Goal: Information Seeking & Learning: Learn about a topic

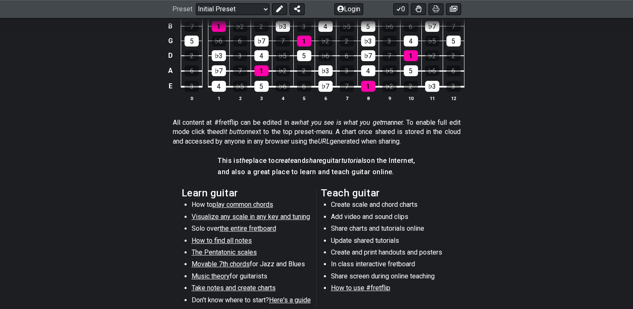
scroll to position [335, 0]
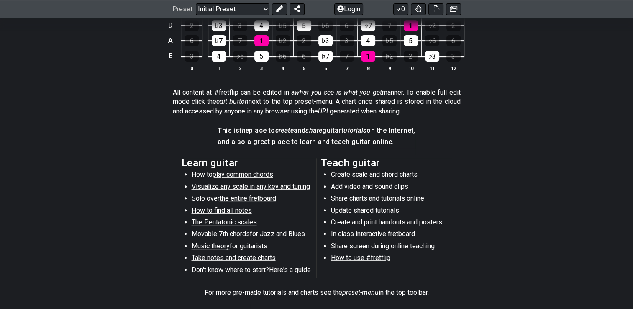
click at [263, 197] on span "the entire fretboard" at bounding box center [248, 198] width 56 height 8
select select "/how-to-solo"
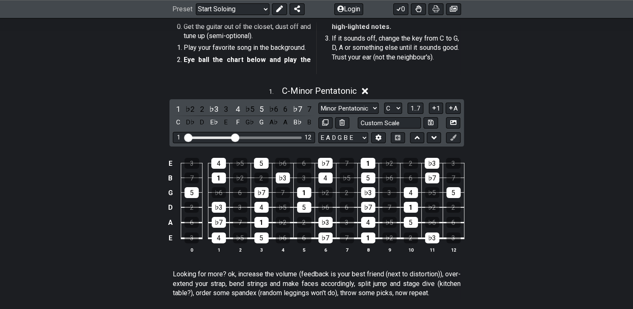
scroll to position [167, 0]
drag, startPoint x: 236, startPoint y: 135, endPoint x: 231, endPoint y: 138, distance: 6.0
click at [231, 136] on input "Visible fret range" at bounding box center [244, 136] width 119 height 0
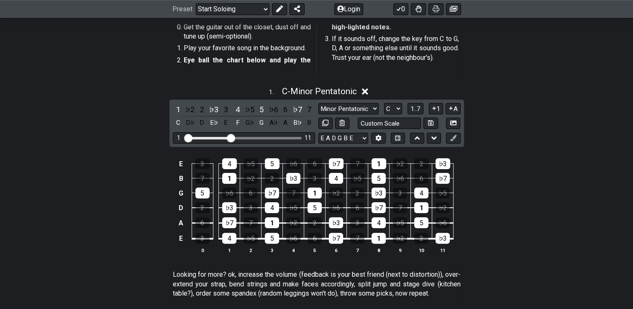
scroll to position [167, 0]
click at [363, 136] on select "E A D G B E E A D G B E E A D G B E B E A D F♯ B A D G C E A D A D G B E E♭ A♭ …" at bounding box center [343, 137] width 50 height 11
click at [514, 182] on div "E 3 4 ♭5 5 ♭6 6 ♭7 7 1 ♭2 2 ♭3 B 7 1 ♭2 2 ♭3 3 4 ♭5 5 ♭6 6 ♭7 G 5 ♭6 6 ♭7 7 1 ♭…" at bounding box center [316, 206] width 633 height 118
click at [397, 110] on select "A♭ A A♯ B♭ B C C♯ D♭ D D♯ E♭ E F F♯ G♭ G G♯" at bounding box center [393, 108] width 18 height 11
select select "D"
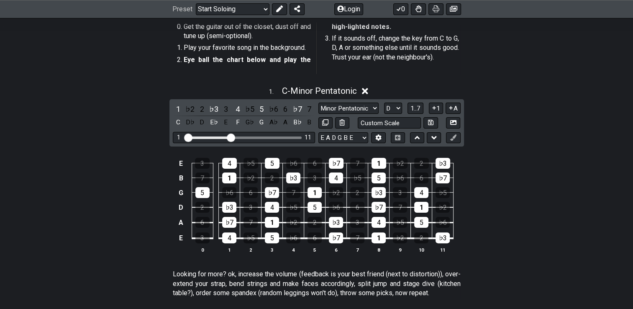
click at [384, 103] on select "A♭ A A♯ B♭ B C C♯ D♭ D D♯ E♭ E F F♯ G♭ G G♯" at bounding box center [393, 108] width 18 height 11
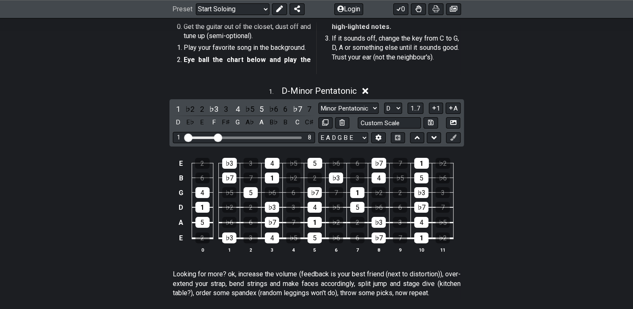
drag, startPoint x: 231, startPoint y: 135, endPoint x: 216, endPoint y: 138, distance: 15.0
click at [216, 137] on input "Visible fret range" at bounding box center [244, 137] width 119 height 0
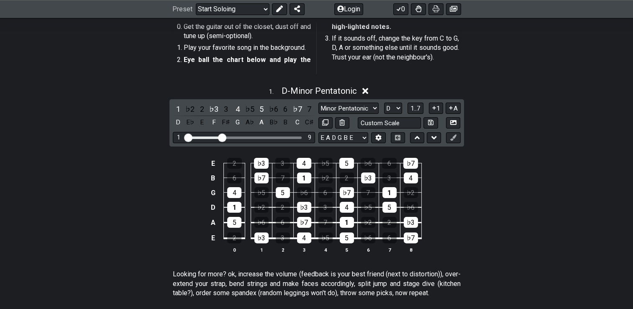
click at [220, 137] on input "Visible fret range" at bounding box center [244, 137] width 119 height 0
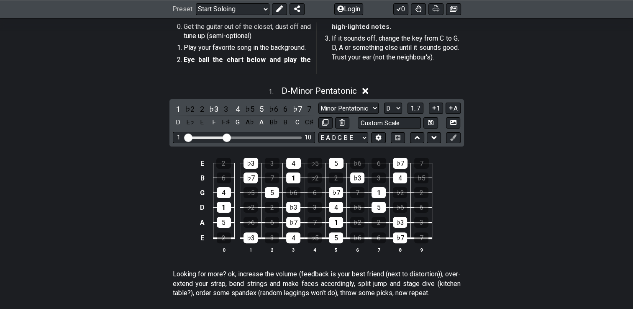
drag, startPoint x: 223, startPoint y: 136, endPoint x: 227, endPoint y: 136, distance: 4.2
click at [227, 137] on input "Visible fret range" at bounding box center [244, 137] width 119 height 0
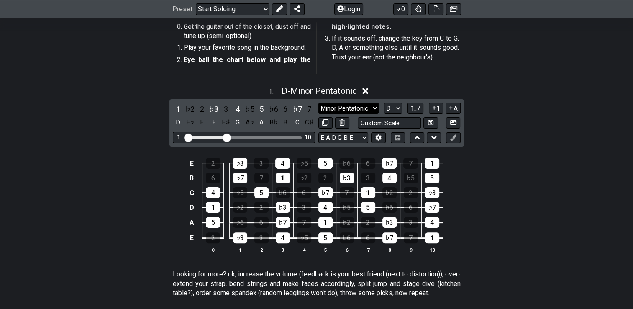
click at [373, 108] on select "Minor Pentatonic Root Minor Pentatonic Major Pentatonic Minor Blues Major Blues…" at bounding box center [348, 108] width 60 height 11
select select "Major Pentatonic"
click at [318, 103] on select "Minor Pentatonic Root Minor Pentatonic Major Pentatonic Minor Blues Major Blues…" at bounding box center [348, 108] width 60 height 11
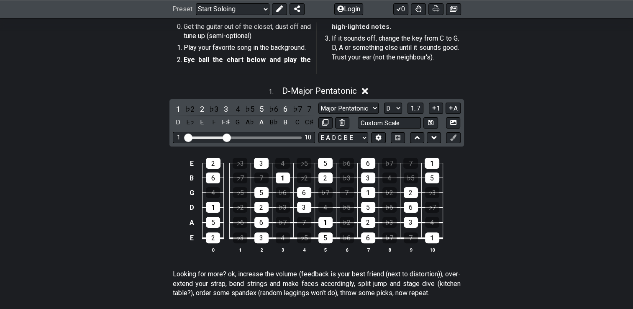
click at [601, 111] on div "1 . D - Major Pentatonic 1 ♭2 2 ♭3 3 4 ♭5 5 ♭6 6 ♭7 7 D E♭ E F F♯ G A♭ A B♭ B C…" at bounding box center [316, 173] width 633 height 184
click at [609, 68] on section "Get the guitar out of the closet, dust off and tune up (semi-optional). Play yo…" at bounding box center [316, 50] width 633 height 62
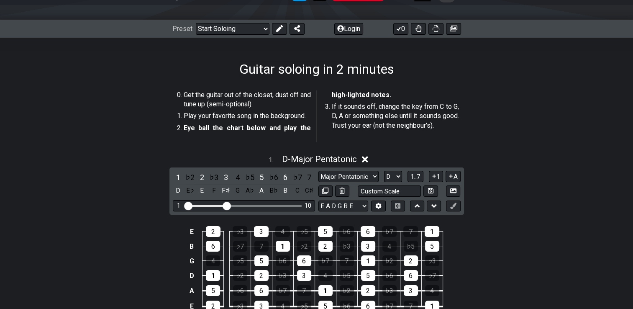
scroll to position [0, 0]
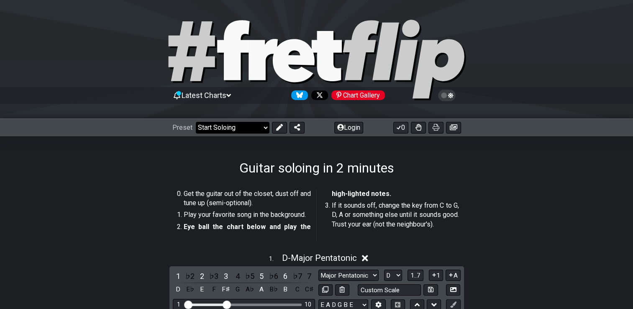
click at [264, 126] on select "Welcome to #fretflip! Initial Preset Custom Preset Minor Pentatonic Major Penta…" at bounding box center [233, 128] width 74 height 12
click at [196, 122] on select "Welcome to #fretflip! Initial Preset Custom Preset Minor Pentatonic Major Penta…" at bounding box center [233, 128] width 74 height 12
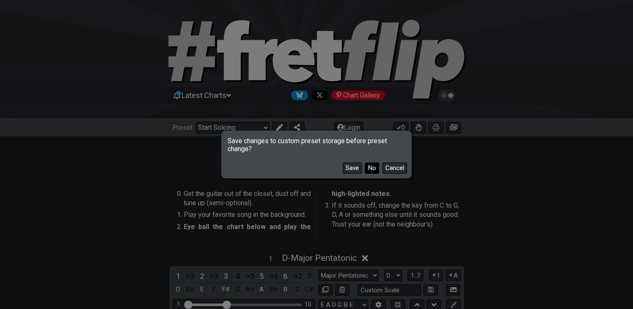
click at [372, 170] on button "No" at bounding box center [372, 167] width 14 height 11
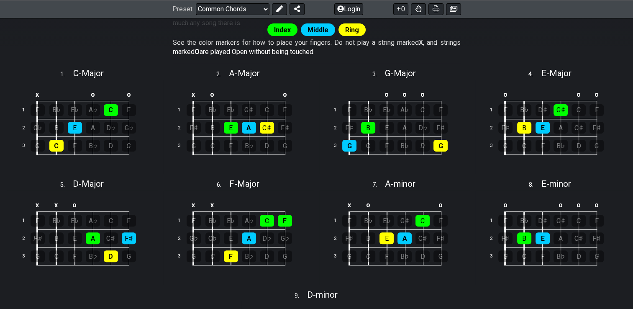
scroll to position [42, 0]
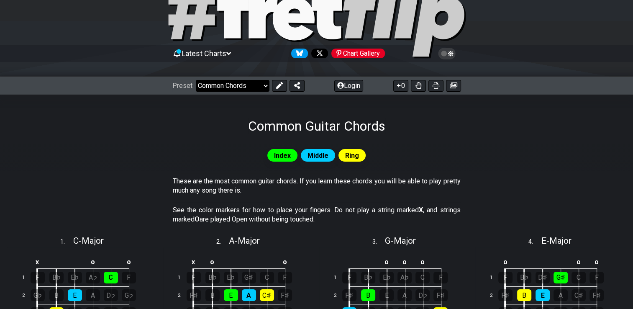
click at [261, 83] on select "Welcome to #fretflip! Initial Preset Custom Preset Minor Pentatonic Major Penta…" at bounding box center [233, 86] width 74 height 12
click at [196, 80] on select "Welcome to #fretflip! Initial Preset Custom Preset Minor Pentatonic Major Penta…" at bounding box center [233, 86] width 74 height 12
select select "/how-to-solo"
select select "C"
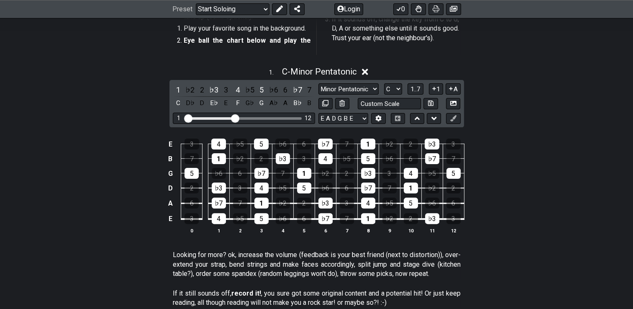
scroll to position [209, 0]
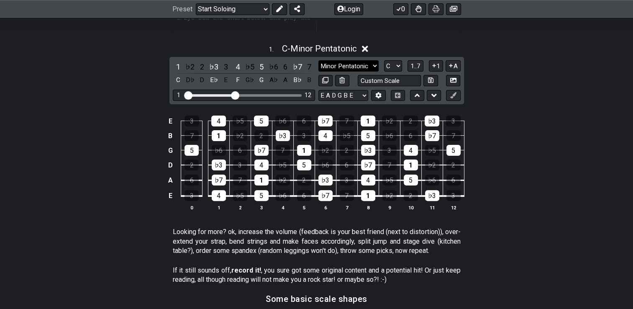
click at [377, 66] on select "Minor Pentatonic Root Minor Pentatonic Major Pentatonic Minor Blues Major Blues…" at bounding box center [348, 65] width 60 height 11
select select "Major Pentatonic"
click at [318, 60] on select "Minor Pentatonic Root Minor Pentatonic Major Pentatonic Minor Blues Major Blues…" at bounding box center [348, 65] width 60 height 11
